Goal: Transaction & Acquisition: Subscribe to service/newsletter

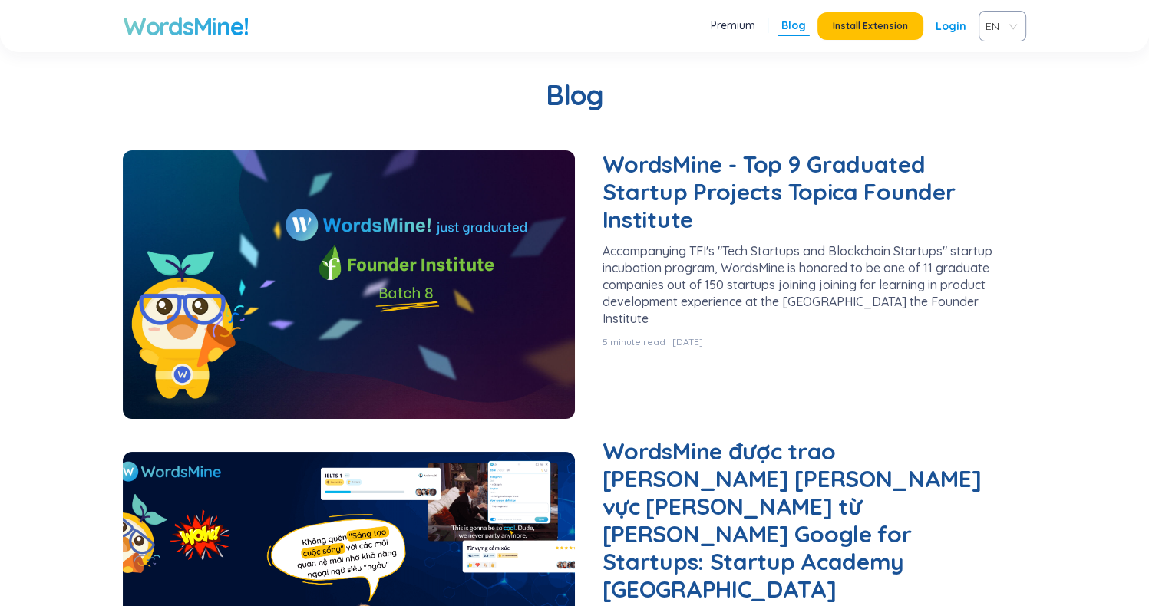
click at [206, 27] on h1 "WordsMine!" at bounding box center [185, 26] width 125 height 31
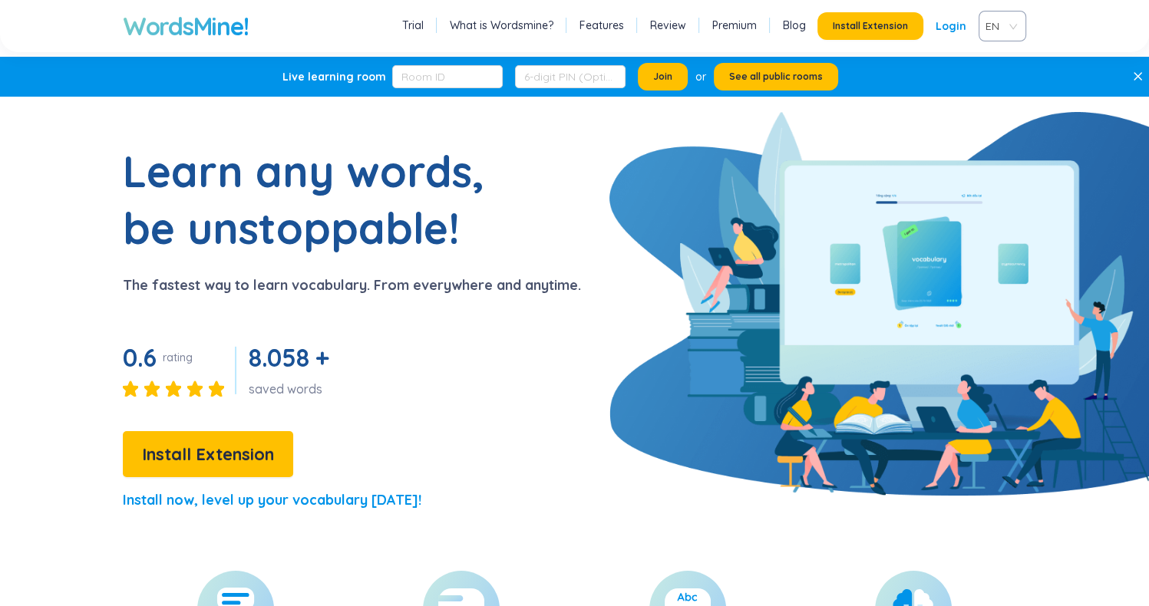
click at [206, 27] on h1 "WordsMine!" at bounding box center [185, 26] width 125 height 31
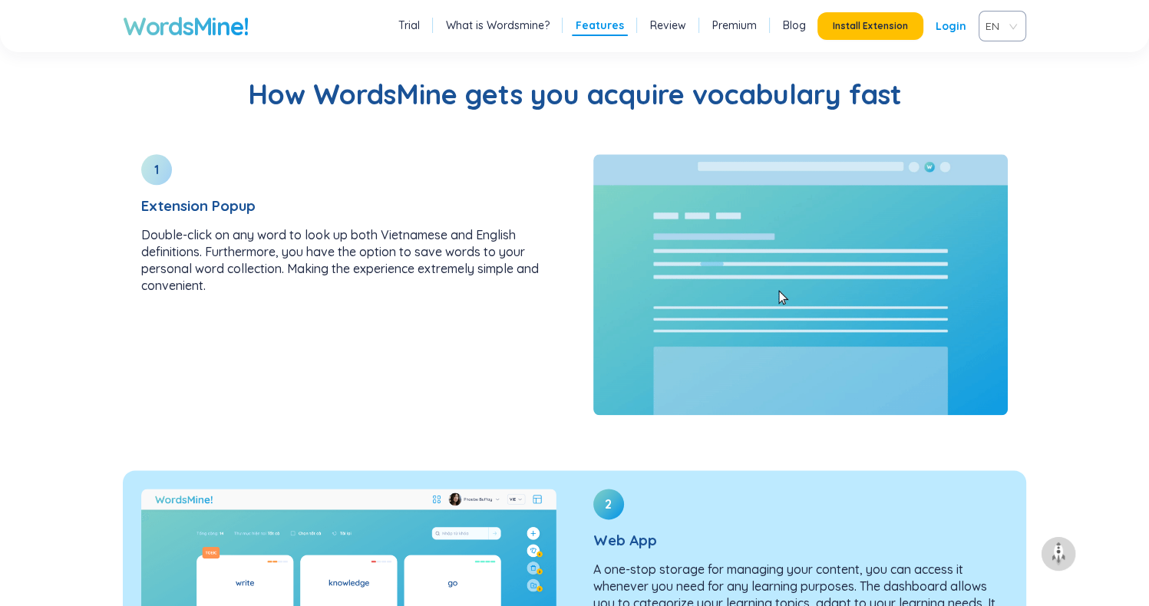
scroll to position [1918, 0]
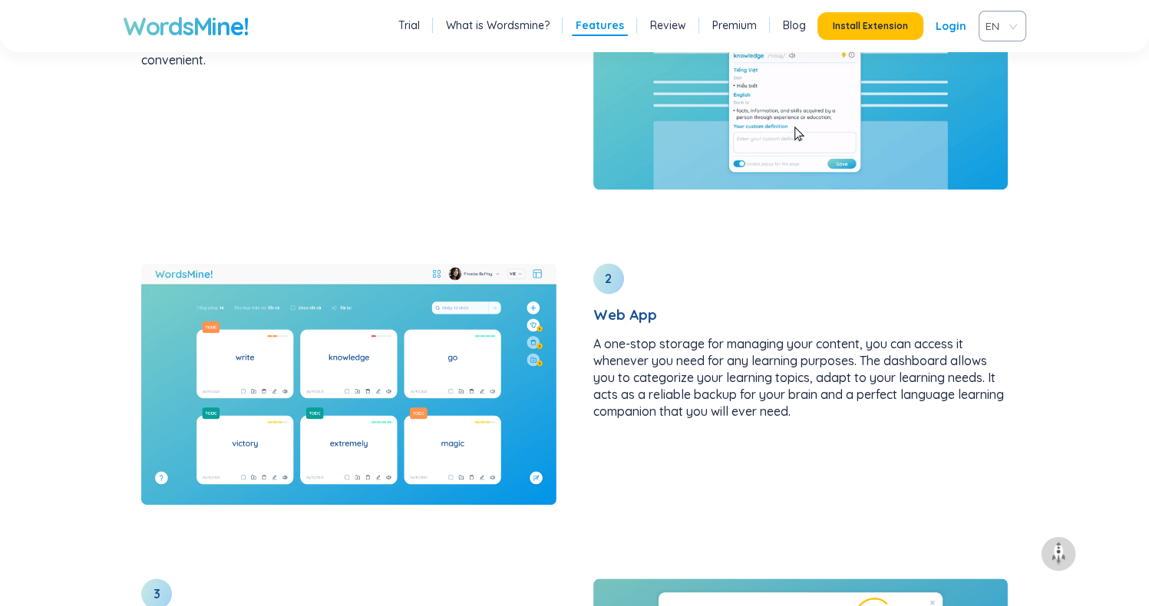
click at [1047, 206] on section "How WordsMine gets you acquire vocabulary fast 1 Extension Popup Double-click o…" at bounding box center [574, 321] width 1149 height 1194
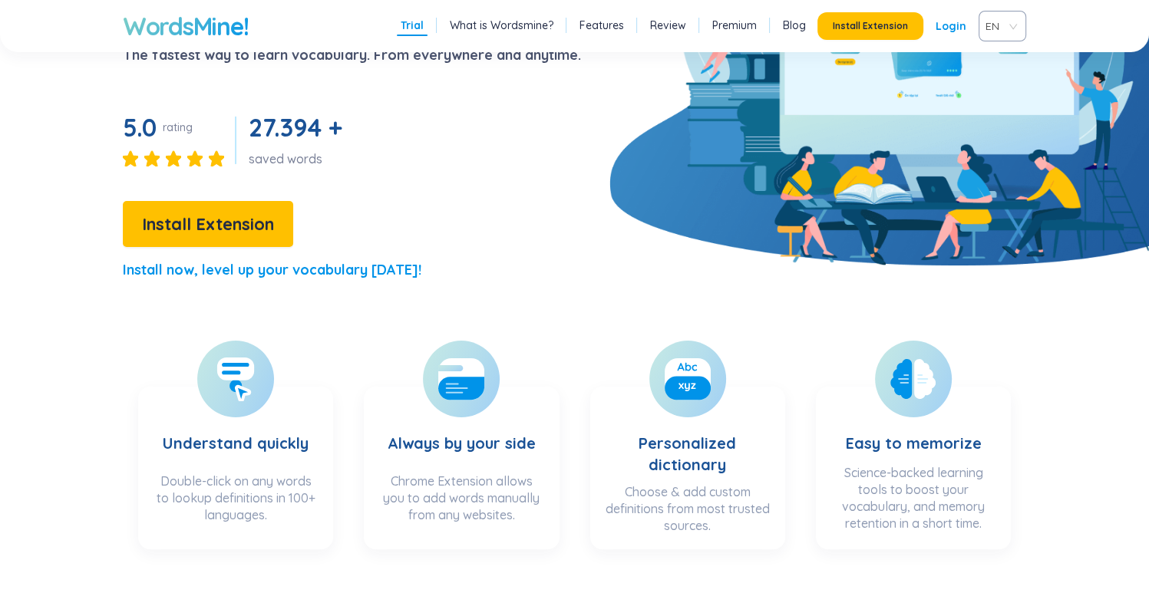
scroll to position [0, 0]
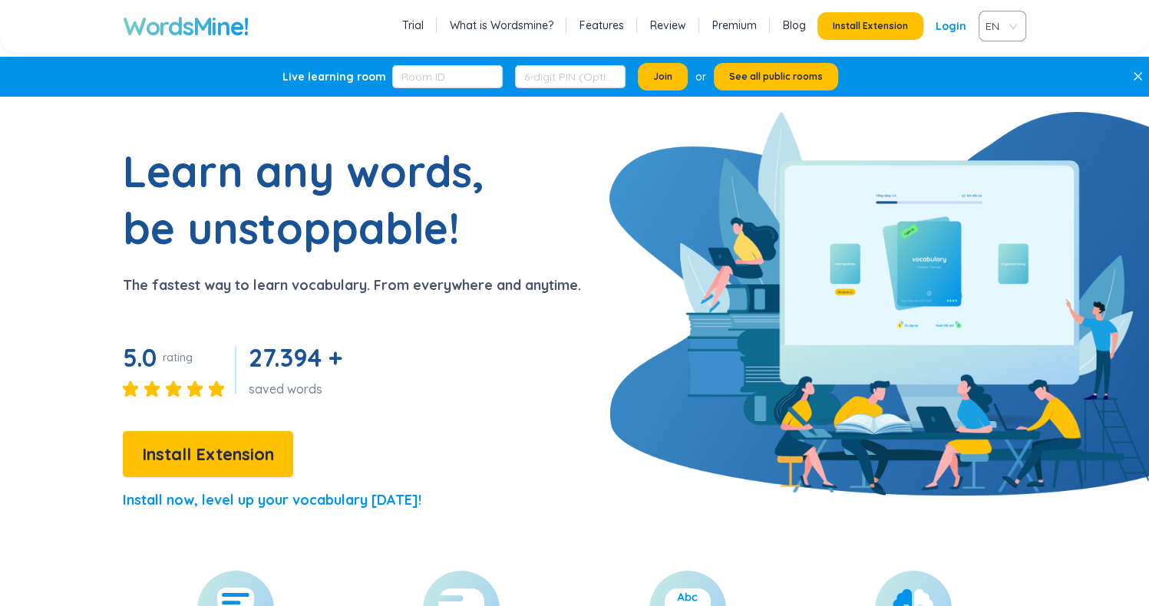
click at [746, 26] on link "Premium" at bounding box center [734, 25] width 45 height 15
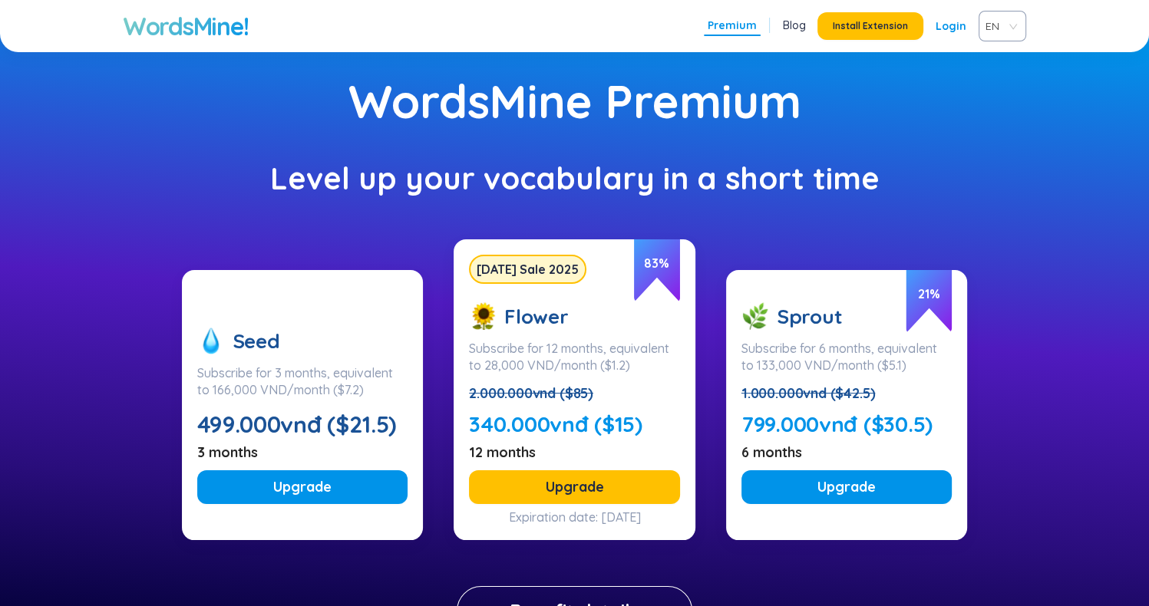
scroll to position [77, 0]
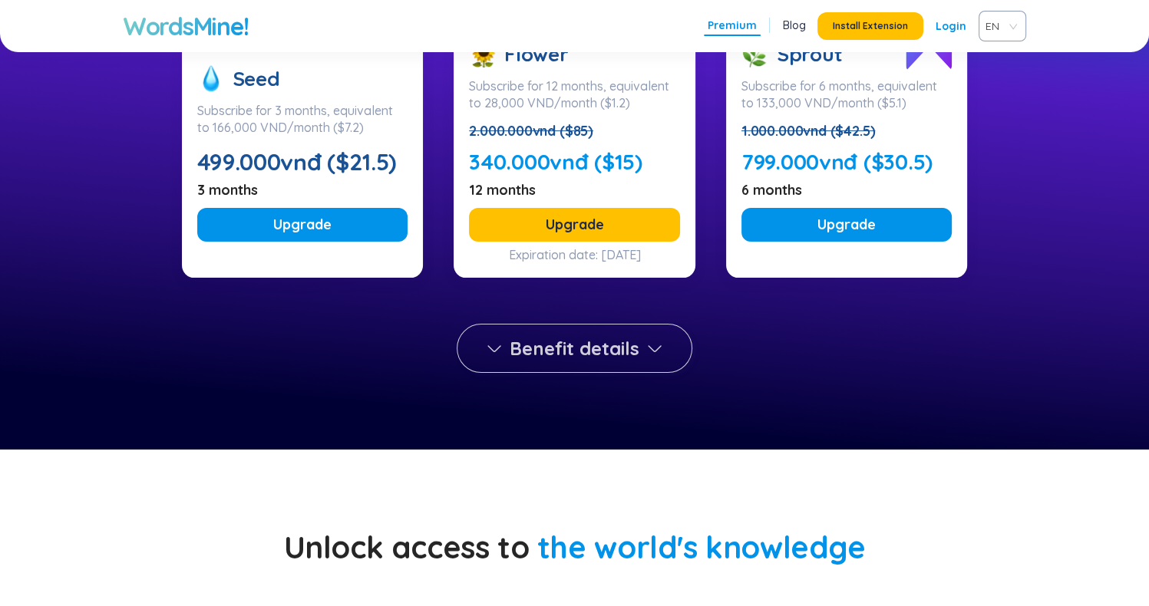
click at [661, 330] on button "Benefit details" at bounding box center [575, 348] width 236 height 49
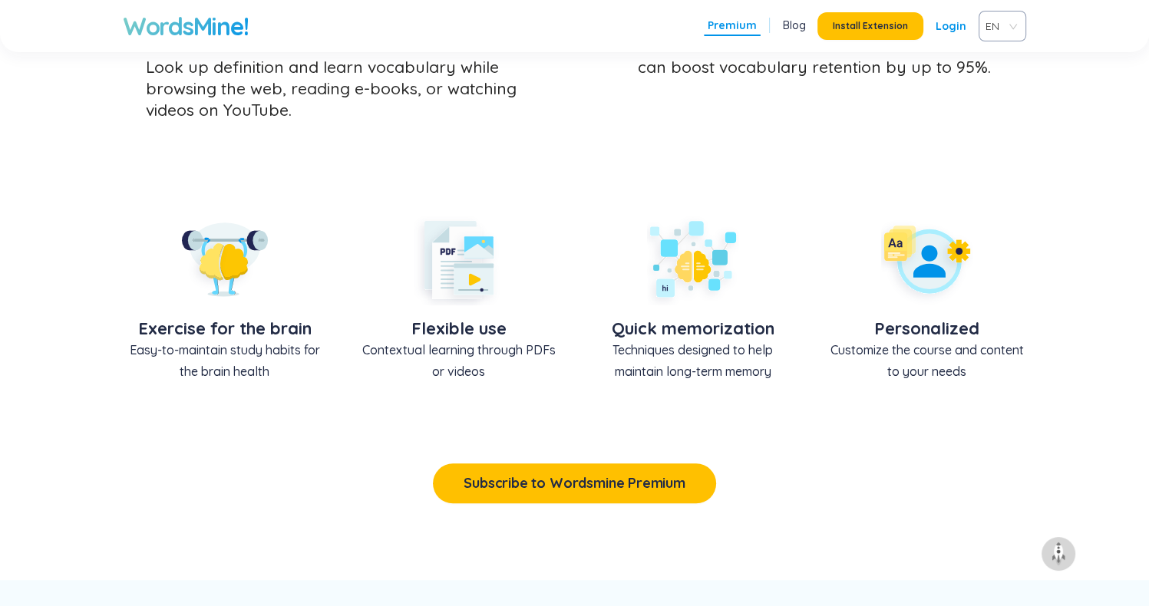
scroll to position [921, 0]
